Goal: Transaction & Acquisition: Book appointment/travel/reservation

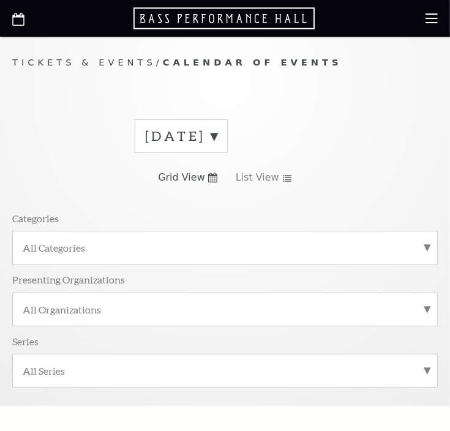
click at [217, 135] on label "[DATE]" at bounding box center [181, 136] width 72 height 19
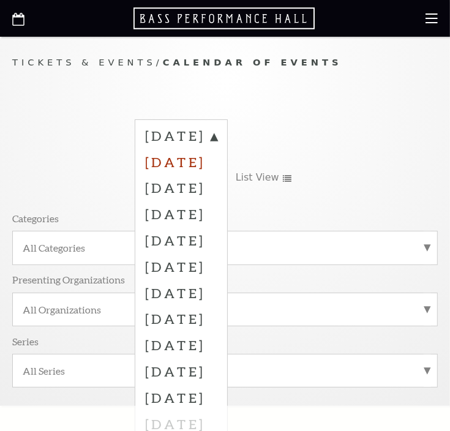
click at [217, 161] on label "[DATE]" at bounding box center [181, 162] width 72 height 26
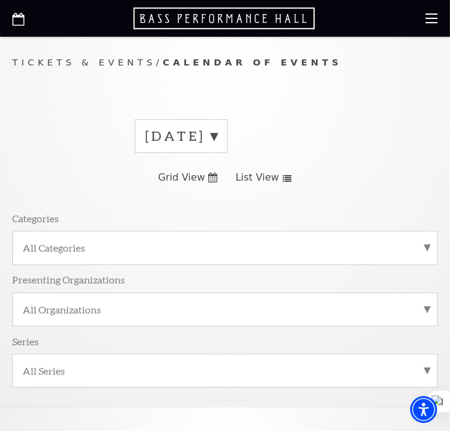
click at [187, 178] on span "Grid View" at bounding box center [181, 177] width 47 height 13
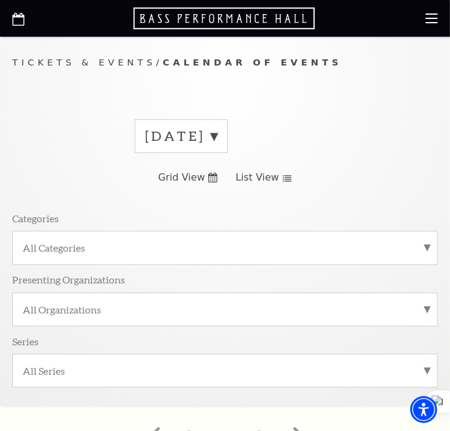
click at [217, 181] on span "List View" at bounding box center [257, 177] width 43 height 13
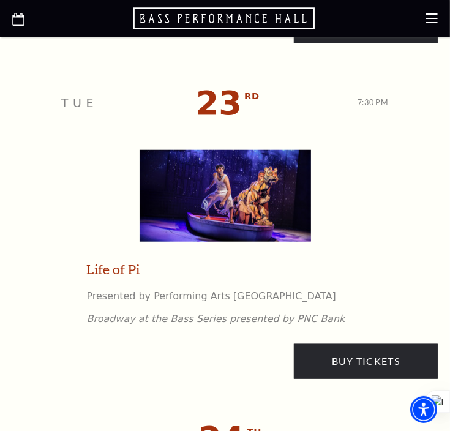
scroll to position [2713, 0]
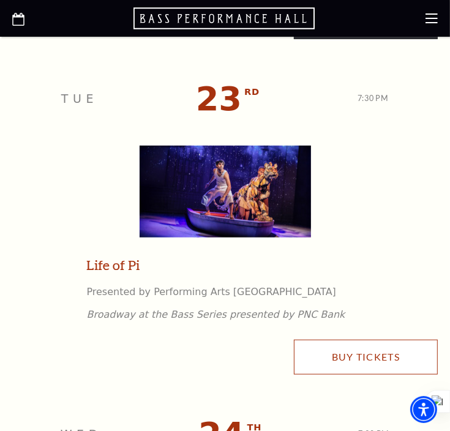
click at [217, 353] on link "Buy Tickets" at bounding box center [366, 357] width 144 height 34
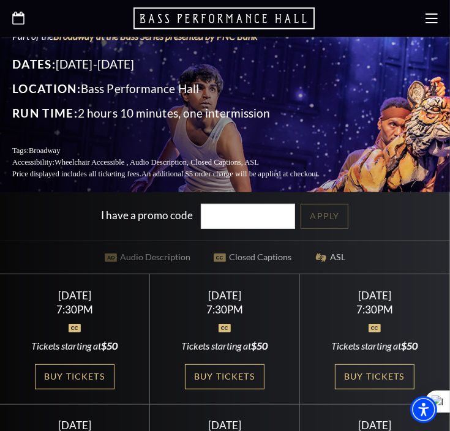
scroll to position [285, 0]
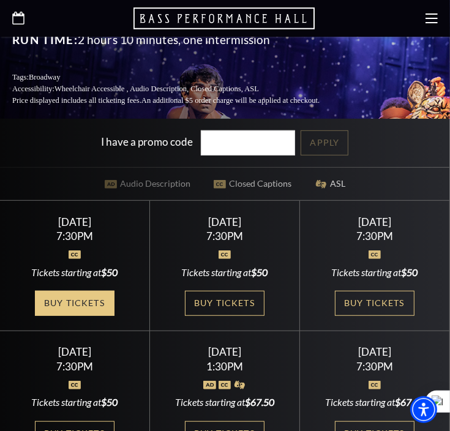
click at [81, 291] on link "Buy Tickets" at bounding box center [75, 303] width 80 height 25
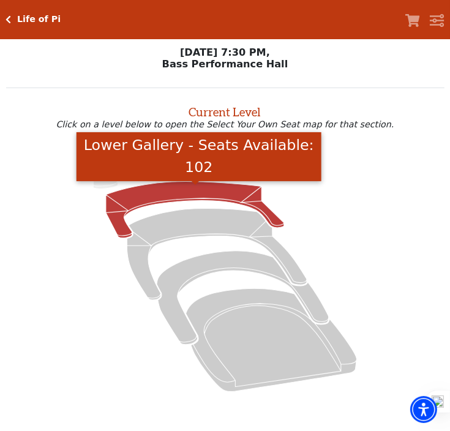
click at [152, 199] on icon "Lower Gallery - Seats Available: 102" at bounding box center [195, 209] width 178 height 56
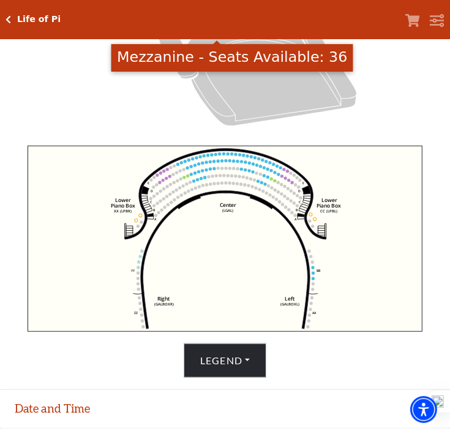
scroll to position [332, 0]
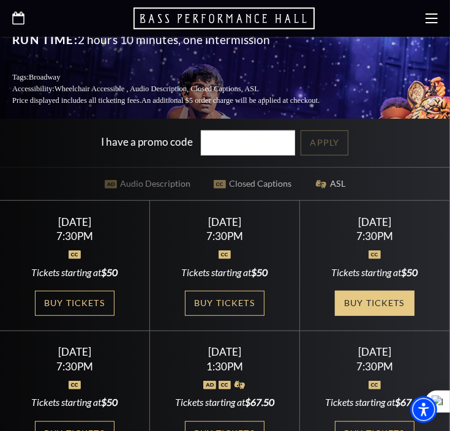
click at [384, 291] on link "Buy Tickets" at bounding box center [375, 303] width 80 height 25
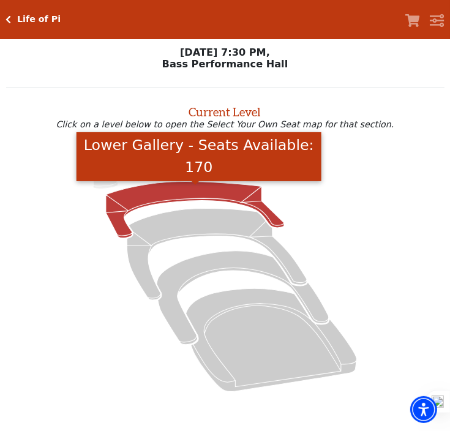
click at [168, 193] on icon "Lower Gallery - Seats Available: 170" at bounding box center [195, 209] width 178 height 56
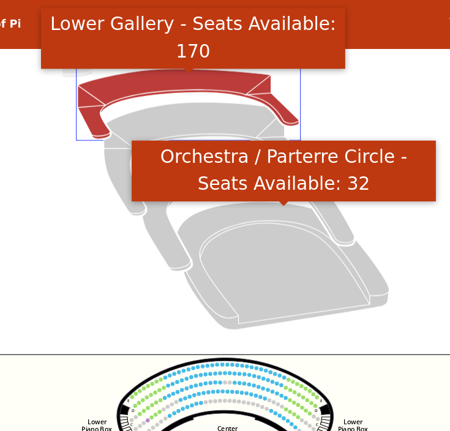
scroll to position [71, 0]
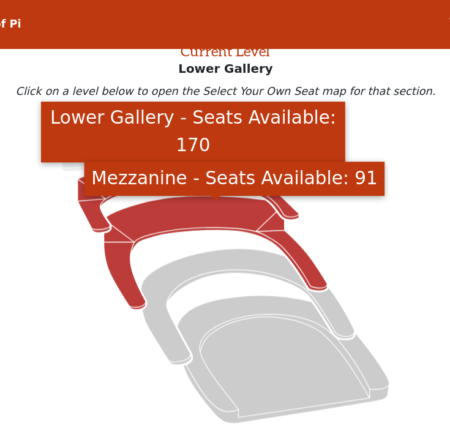
click at [169, 183] on icon "Mezzanine - Seats Available: 91" at bounding box center [217, 204] width 180 height 92
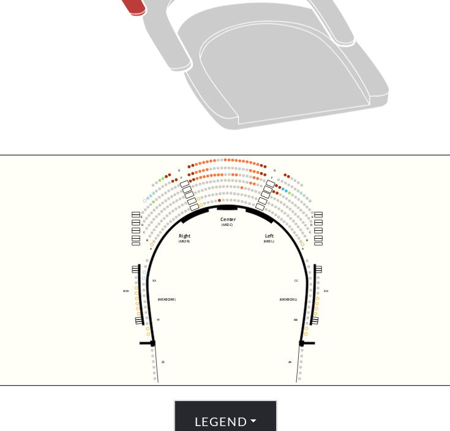
scroll to position [242, 0]
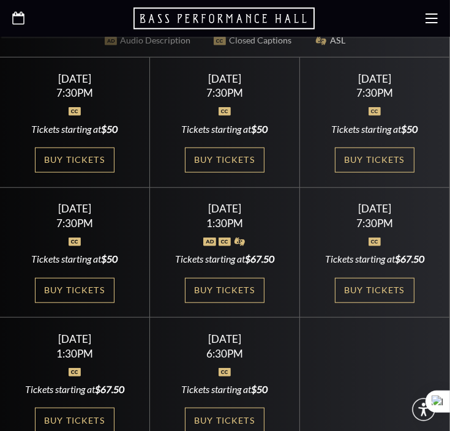
scroll to position [570, 0]
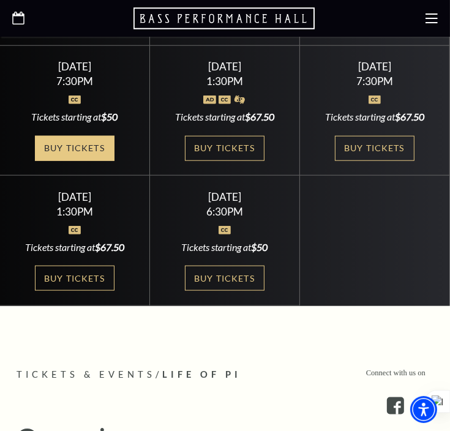
click at [79, 139] on link "Buy Tickets" at bounding box center [75, 148] width 80 height 25
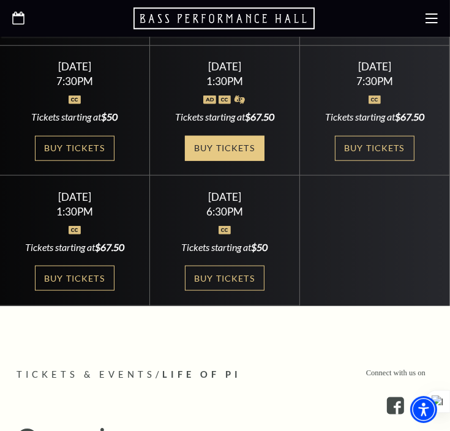
click at [215, 141] on link "Buy Tickets" at bounding box center [225, 148] width 80 height 25
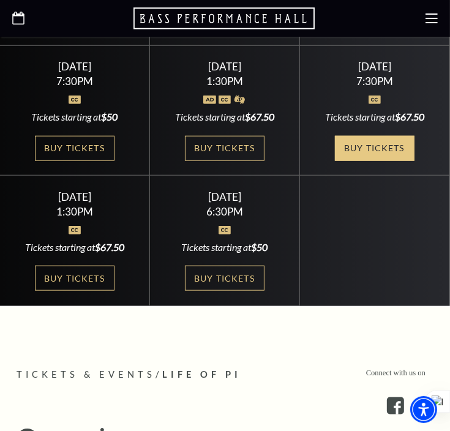
click at [349, 136] on link "Buy Tickets" at bounding box center [375, 148] width 80 height 25
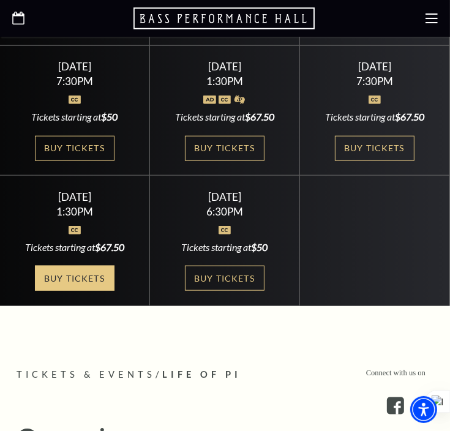
click at [50, 274] on link "Buy Tickets" at bounding box center [75, 278] width 80 height 25
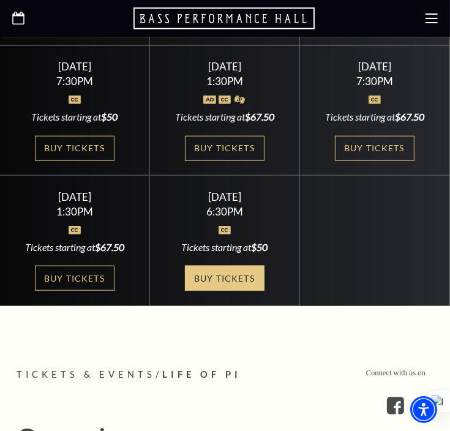
click at [230, 266] on link "Buy Tickets" at bounding box center [225, 278] width 80 height 25
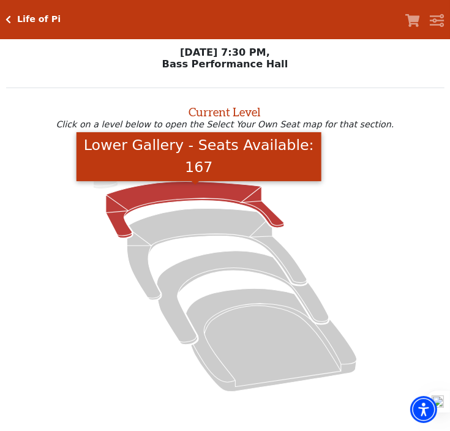
click at [157, 198] on icon "Lower Gallery - Seats Available: 167" at bounding box center [195, 209] width 178 height 56
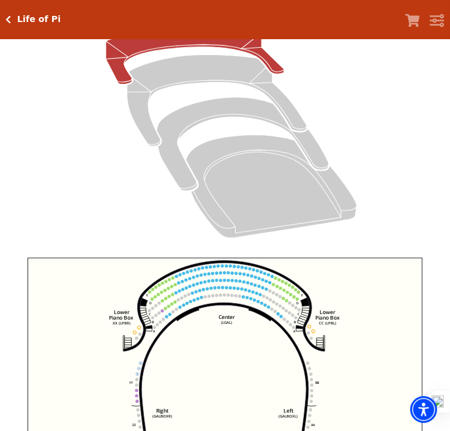
scroll to position [332, 0]
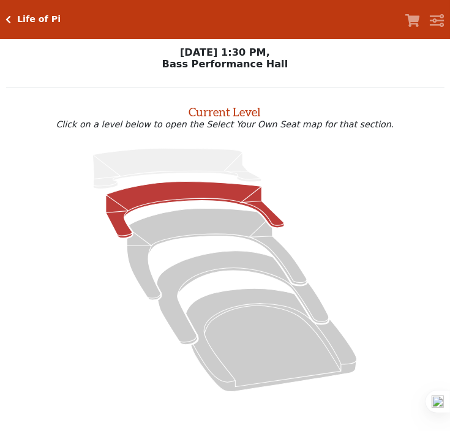
click at [210, 195] on icon at bounding box center [195, 209] width 178 height 56
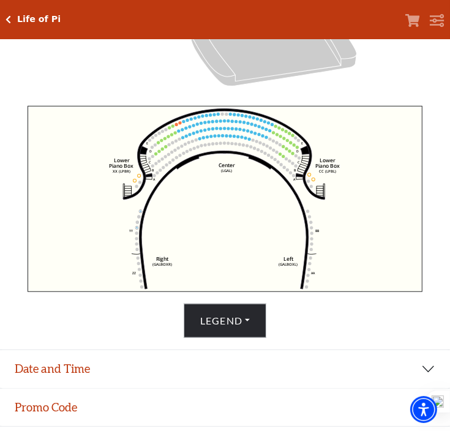
scroll to position [332, 0]
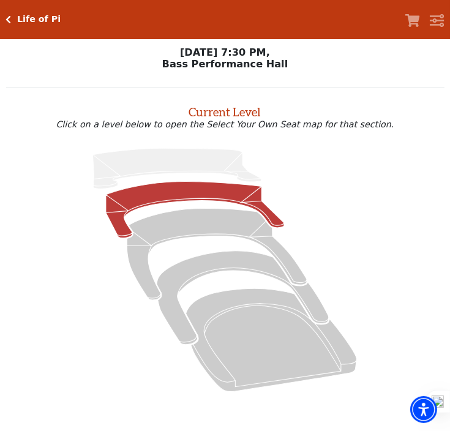
click at [198, 195] on icon at bounding box center [195, 209] width 178 height 56
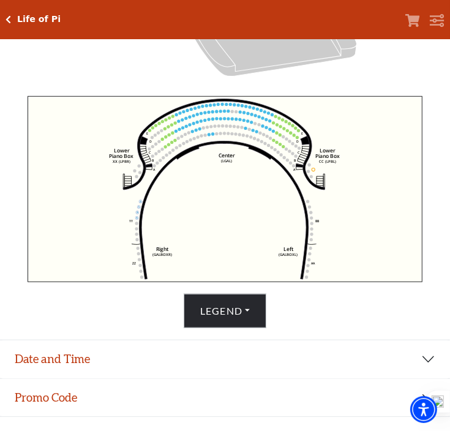
scroll to position [344, 0]
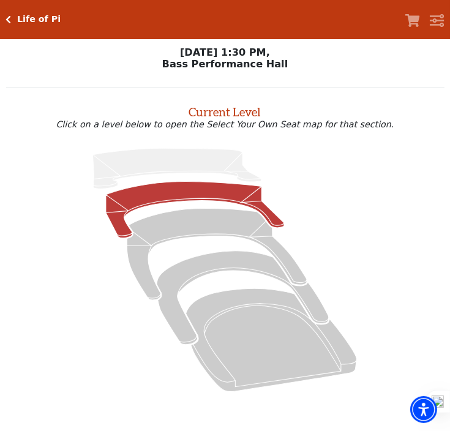
click at [182, 195] on icon at bounding box center [195, 209] width 178 height 56
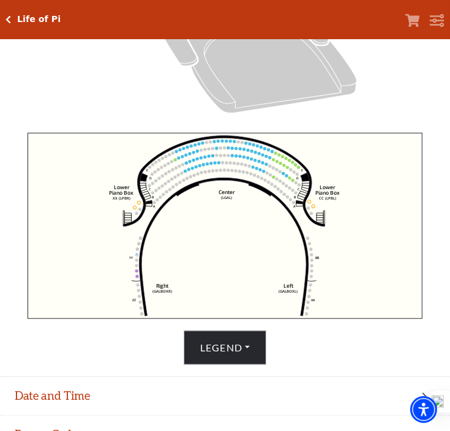
scroll to position [300, 0]
